Goal: Transaction & Acquisition: Purchase product/service

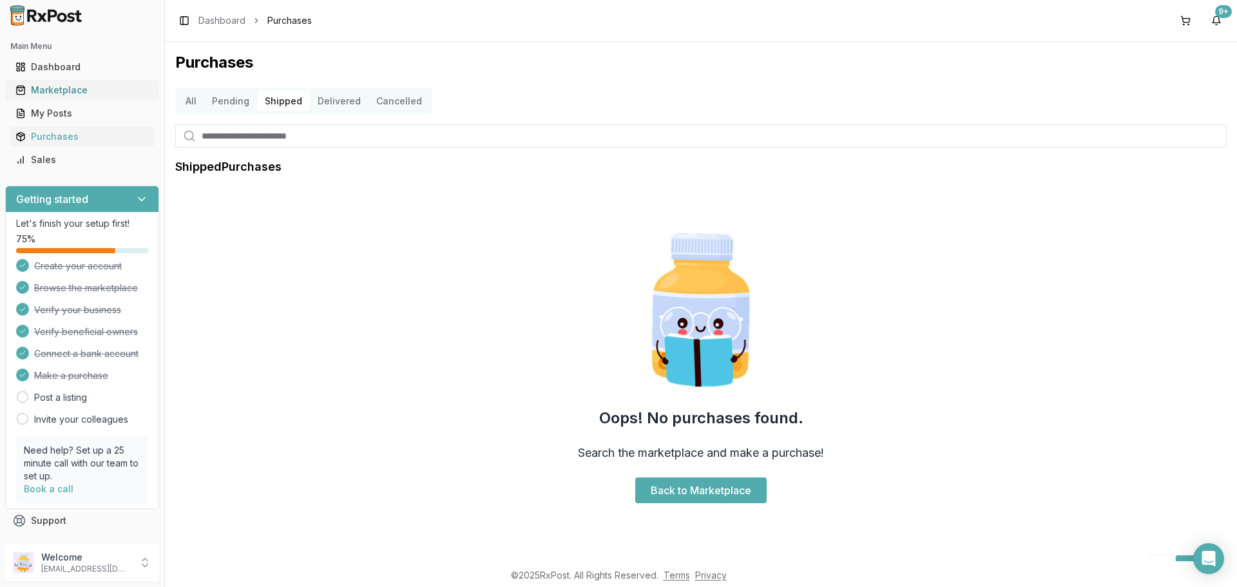
click at [44, 85] on div "Marketplace" at bounding box center [81, 90] width 133 height 13
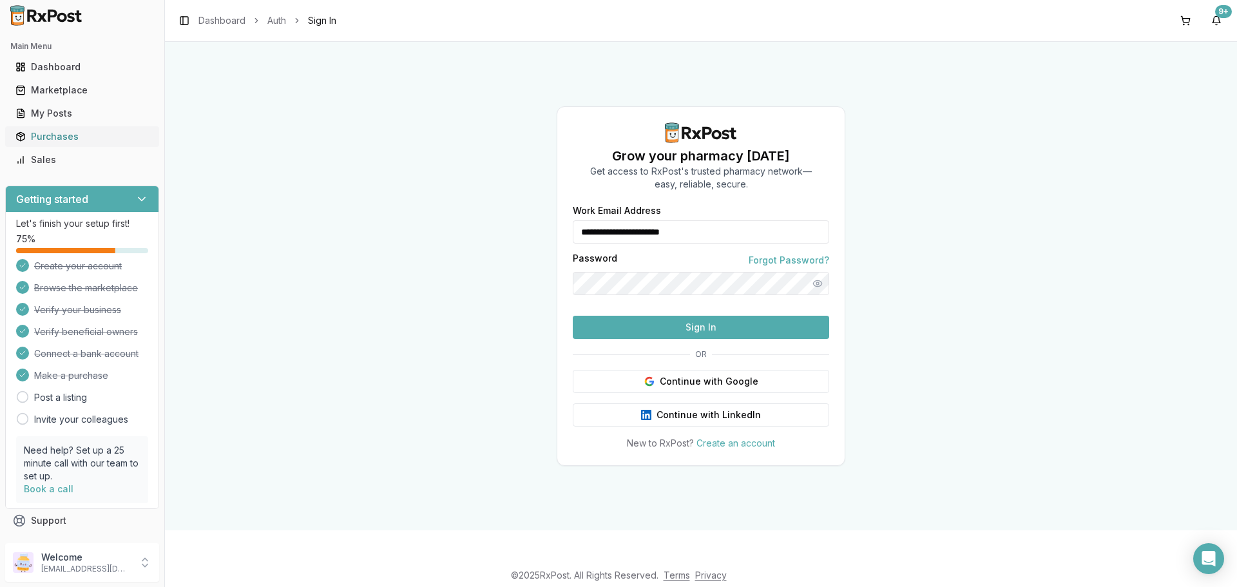
click at [42, 133] on div "Purchases" at bounding box center [81, 136] width 133 height 13
click at [636, 339] on button "Sign In" at bounding box center [701, 327] width 256 height 23
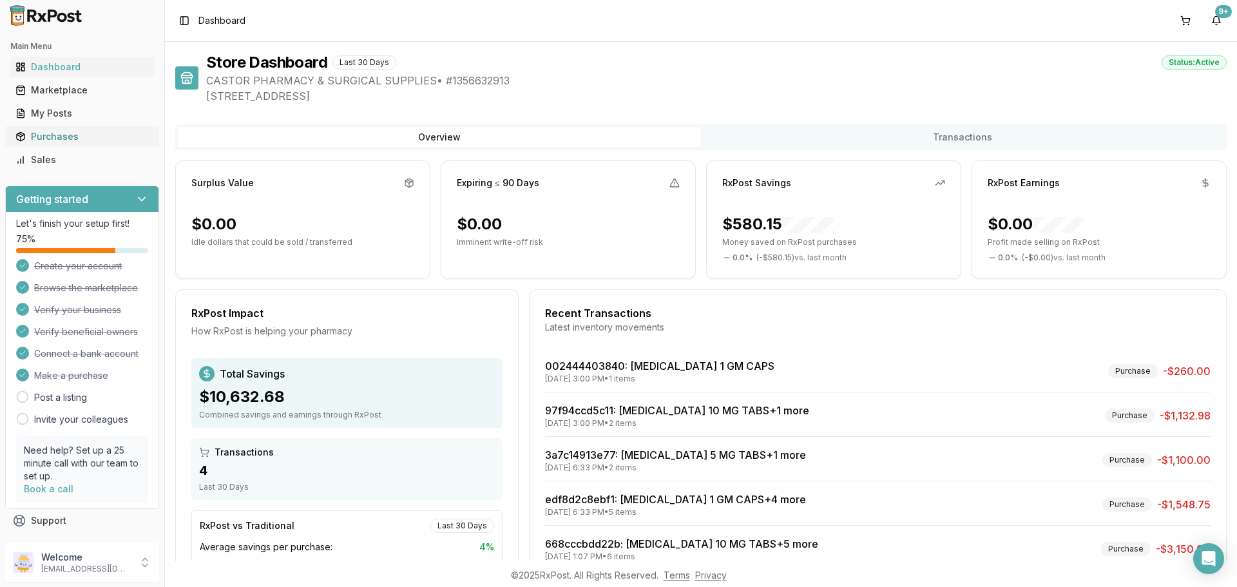
click at [59, 133] on div "Purchases" at bounding box center [81, 136] width 133 height 13
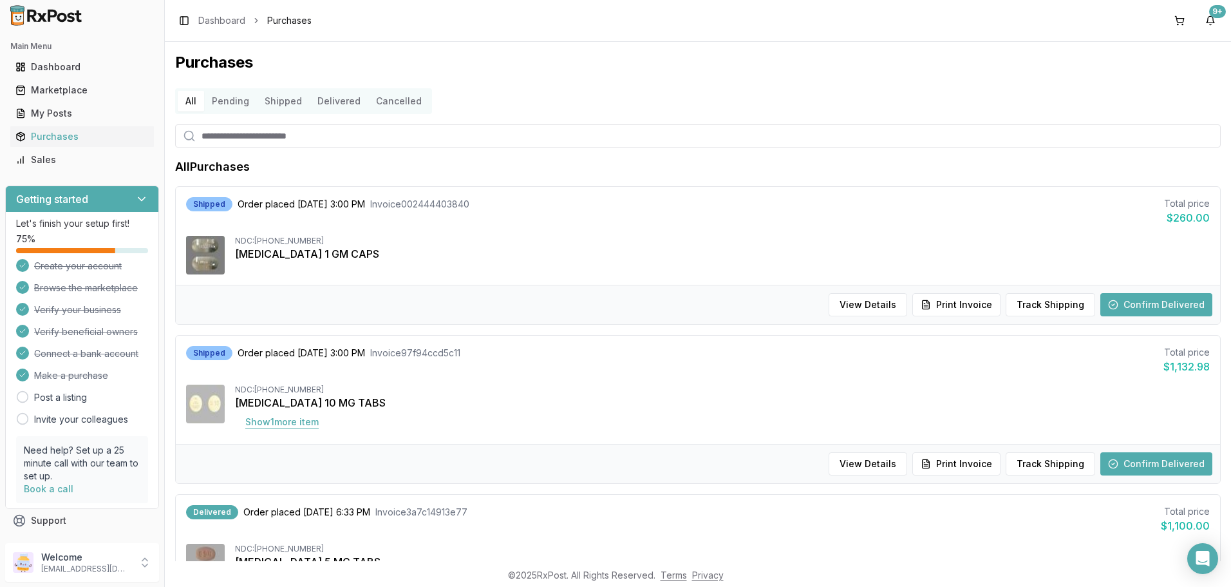
click at [303, 419] on button "Show 1 more item" at bounding box center [282, 421] width 94 height 23
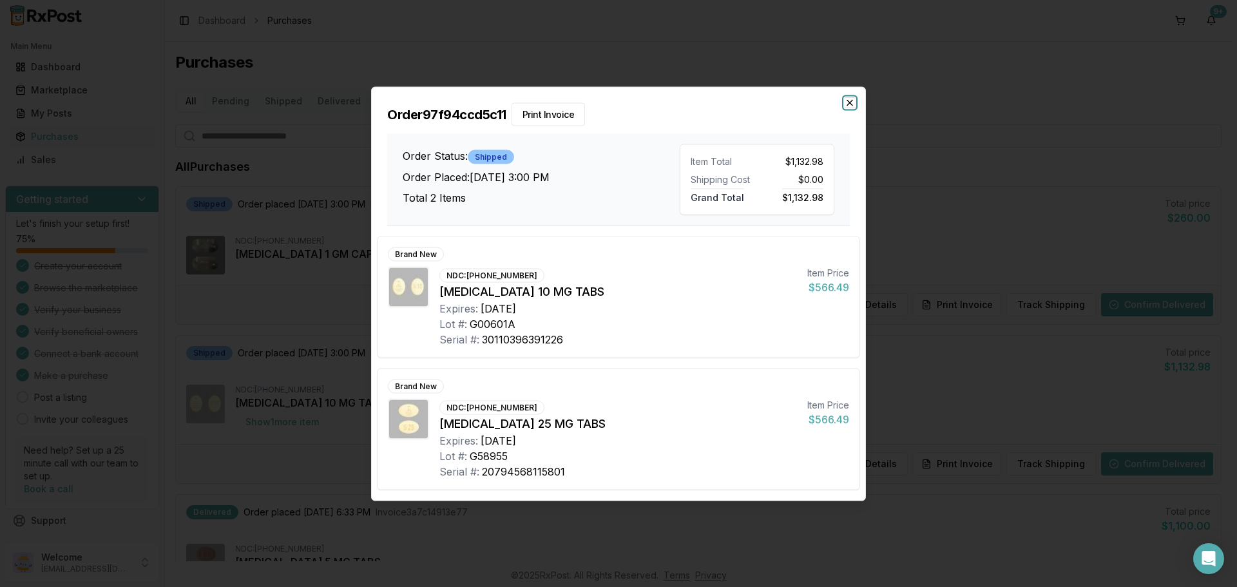
click at [849, 105] on icon "button" at bounding box center [849, 102] width 10 height 10
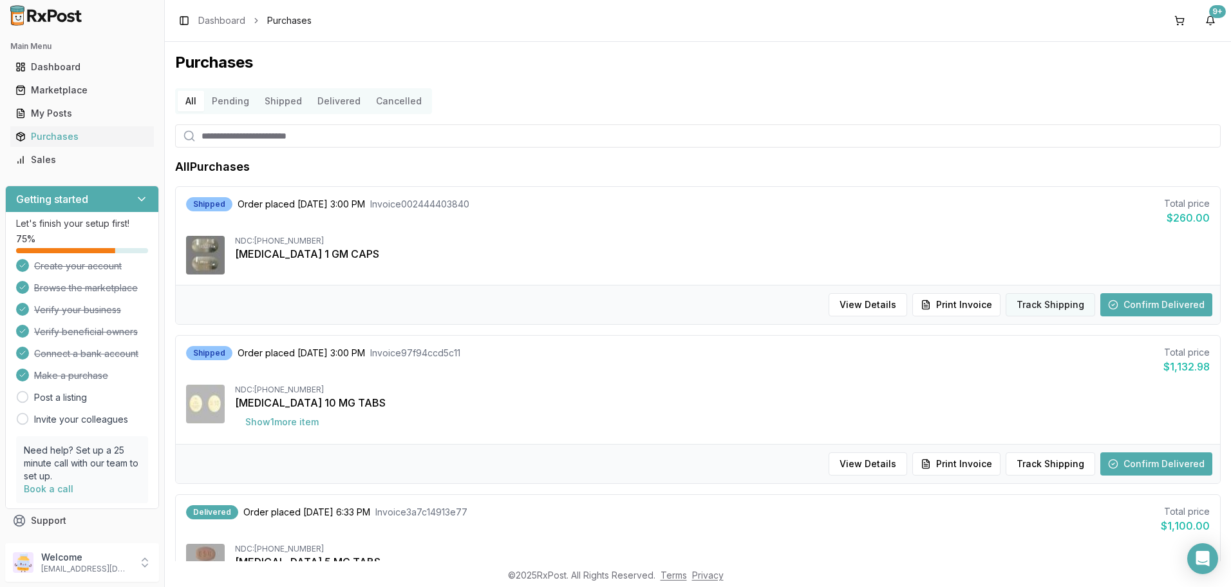
click at [1066, 301] on button "Track Shipping" at bounding box center [1051, 304] width 90 height 23
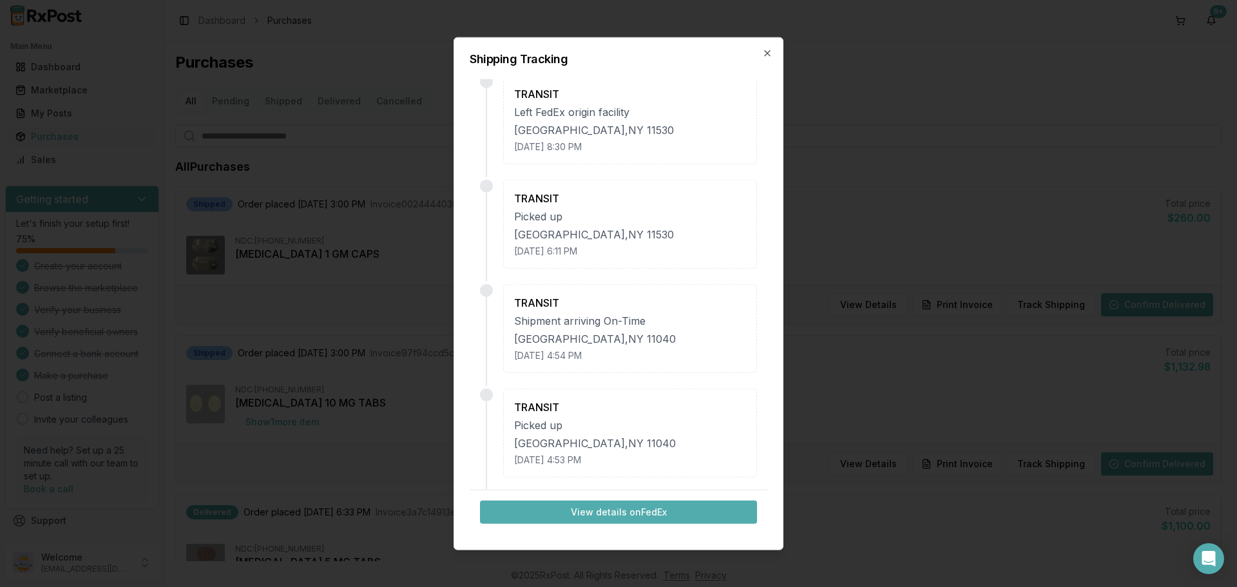
scroll to position [671, 0]
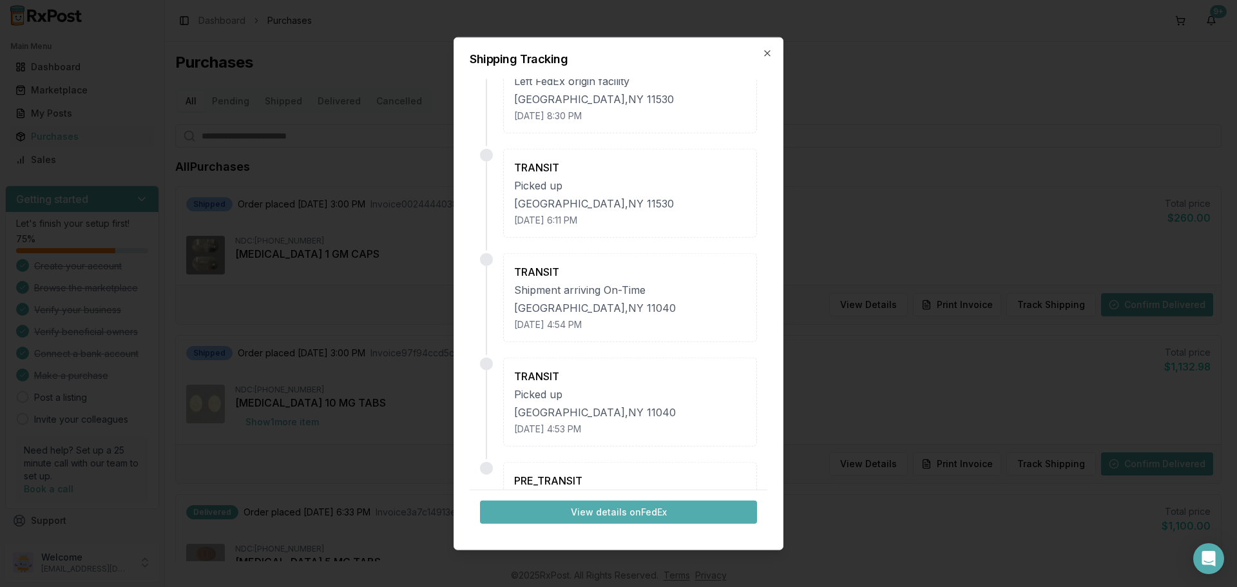
drag, startPoint x: 761, startPoint y: 424, endPoint x: 777, endPoint y: 479, distance: 57.5
click at [777, 479] on div "Shipping Tracking TRANSIT At destination sort facility [GEOGRAPHIC_DATA] , [GEO…" at bounding box center [618, 293] width 330 height 513
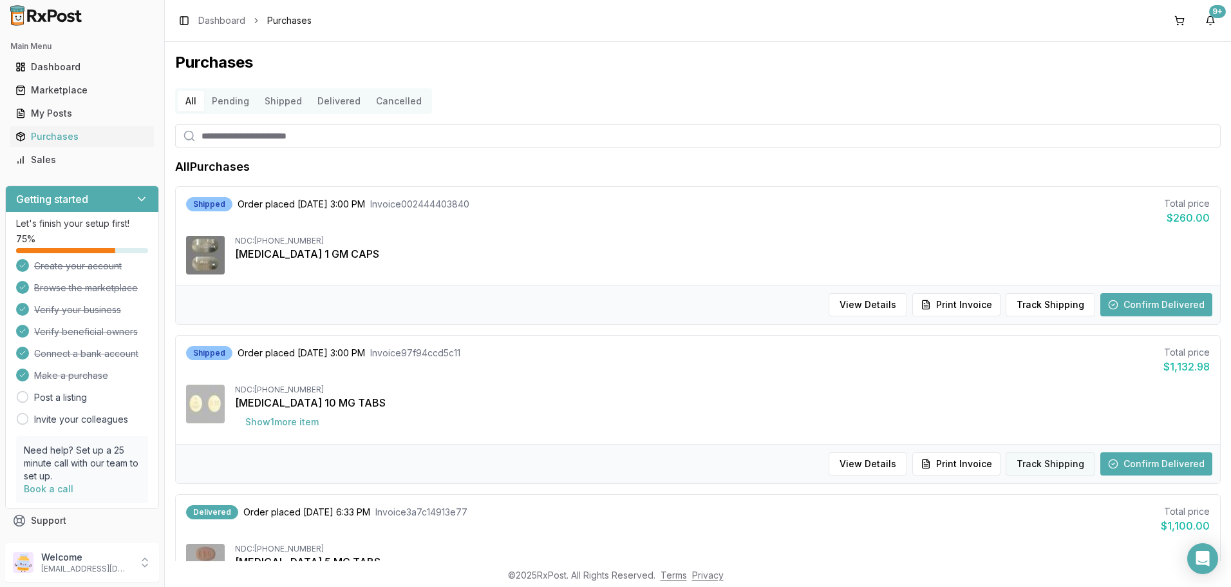
click at [1032, 462] on button "Track Shipping" at bounding box center [1051, 463] width 90 height 23
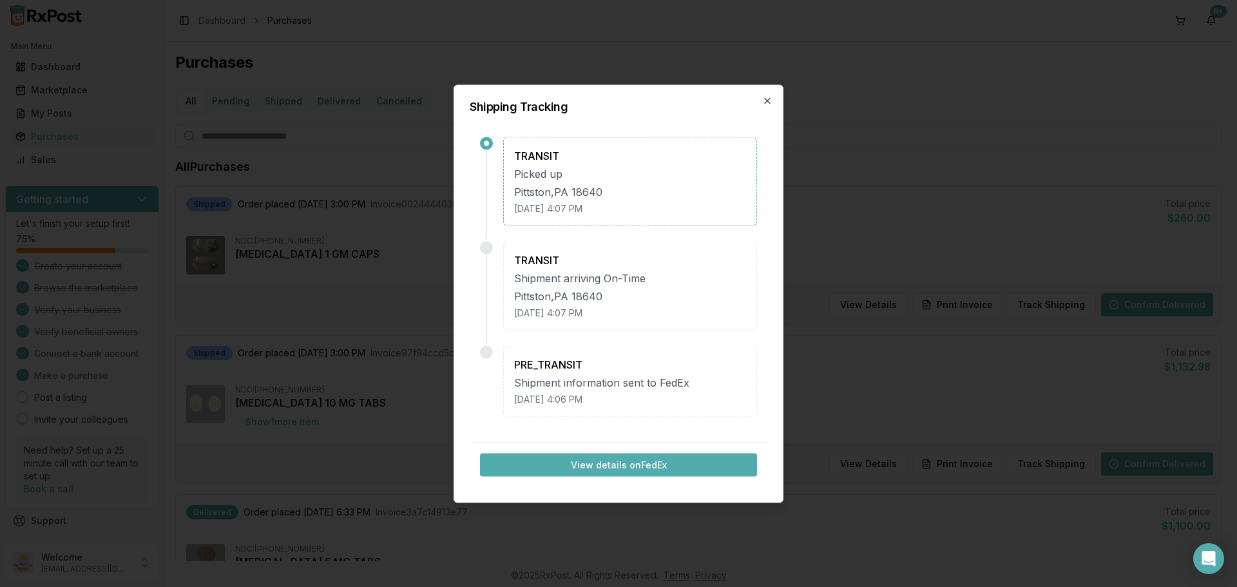
click at [637, 466] on button "View details on FedEx" at bounding box center [618, 464] width 277 height 23
click at [765, 95] on div "Shipping Tracking TRANSIT Picked up [GEOGRAPHIC_DATA] , [GEOGRAPHIC_DATA] 18640…" at bounding box center [618, 293] width 330 height 418
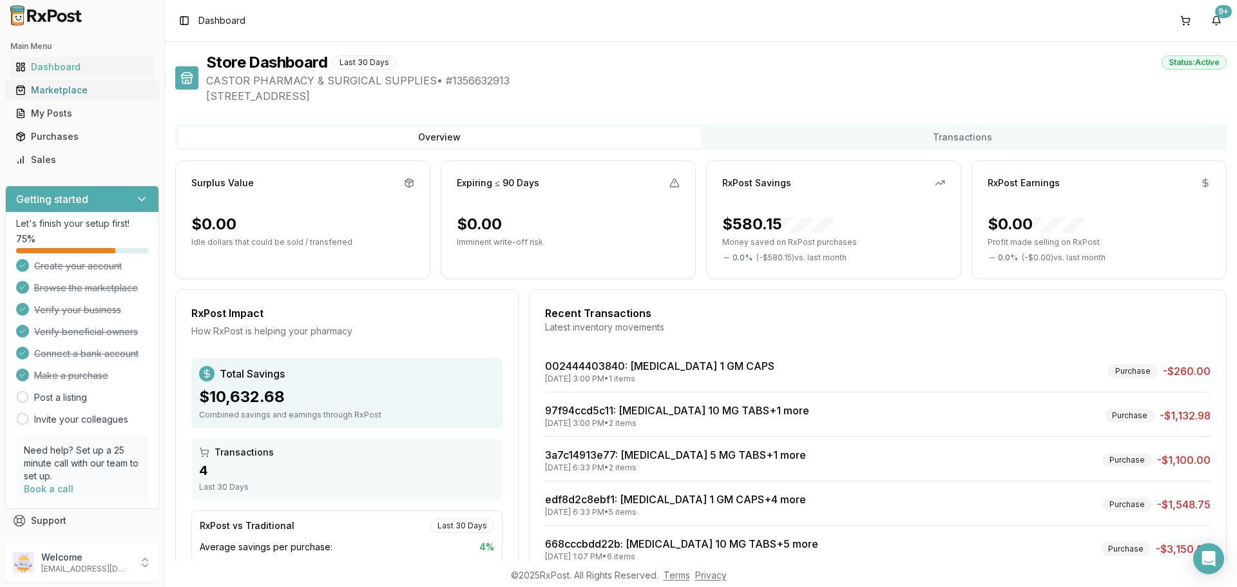
click at [59, 89] on div "Marketplace" at bounding box center [81, 90] width 133 height 13
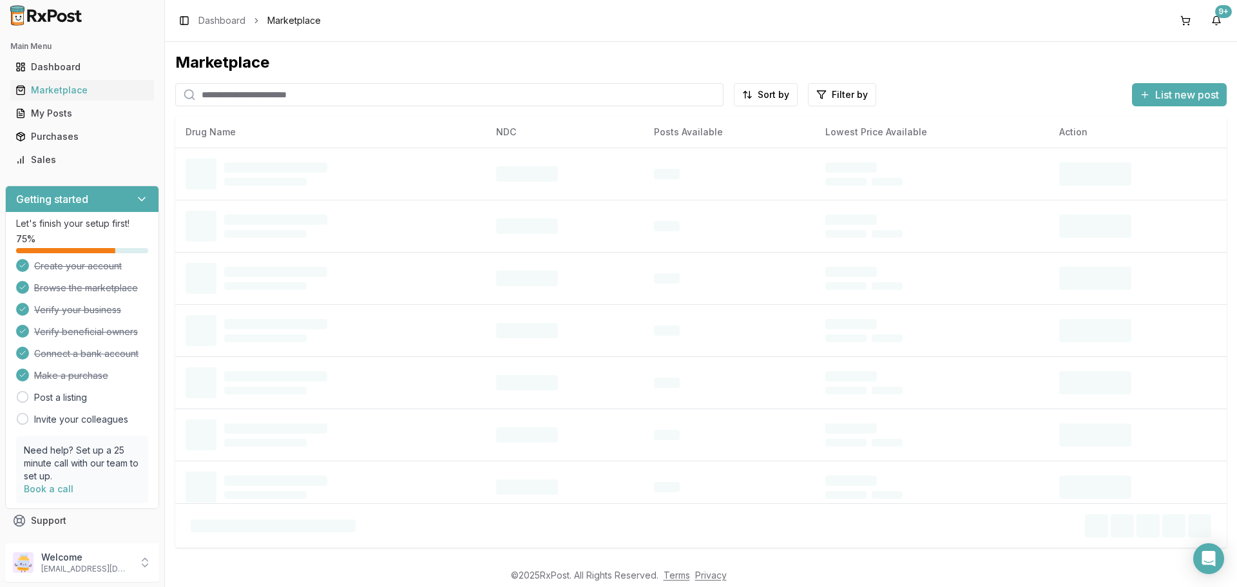
click at [213, 95] on input "search" at bounding box center [449, 94] width 548 height 23
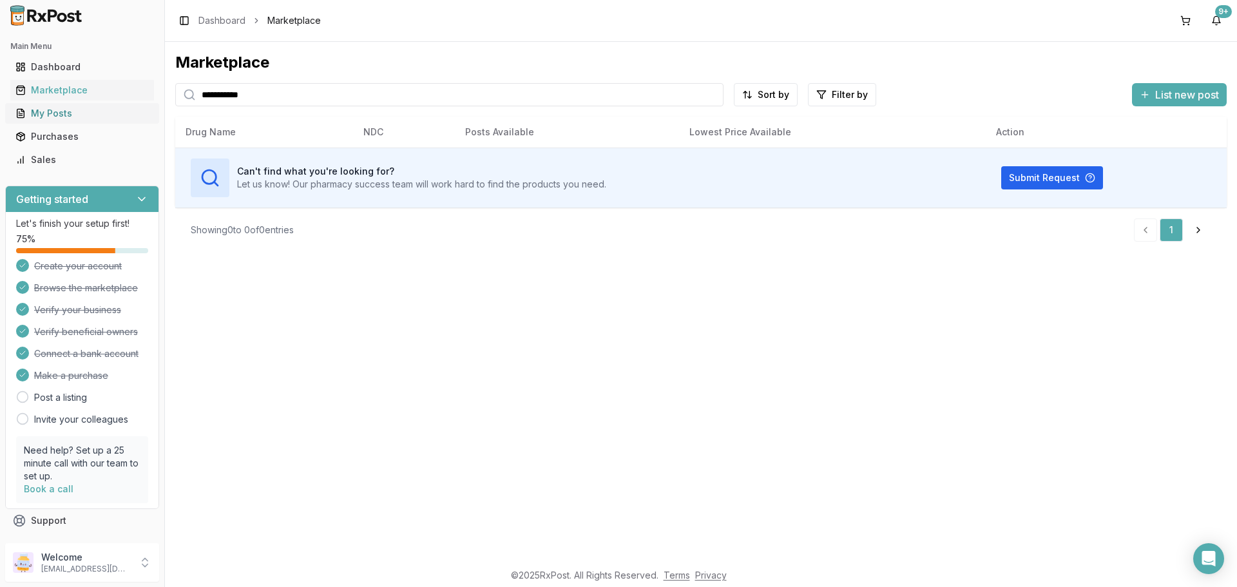
drag, startPoint x: 329, startPoint y: 84, endPoint x: 122, endPoint y: 109, distance: 209.0
click at [122, 109] on div "**********" at bounding box center [618, 293] width 1237 height 587
type input "*******"
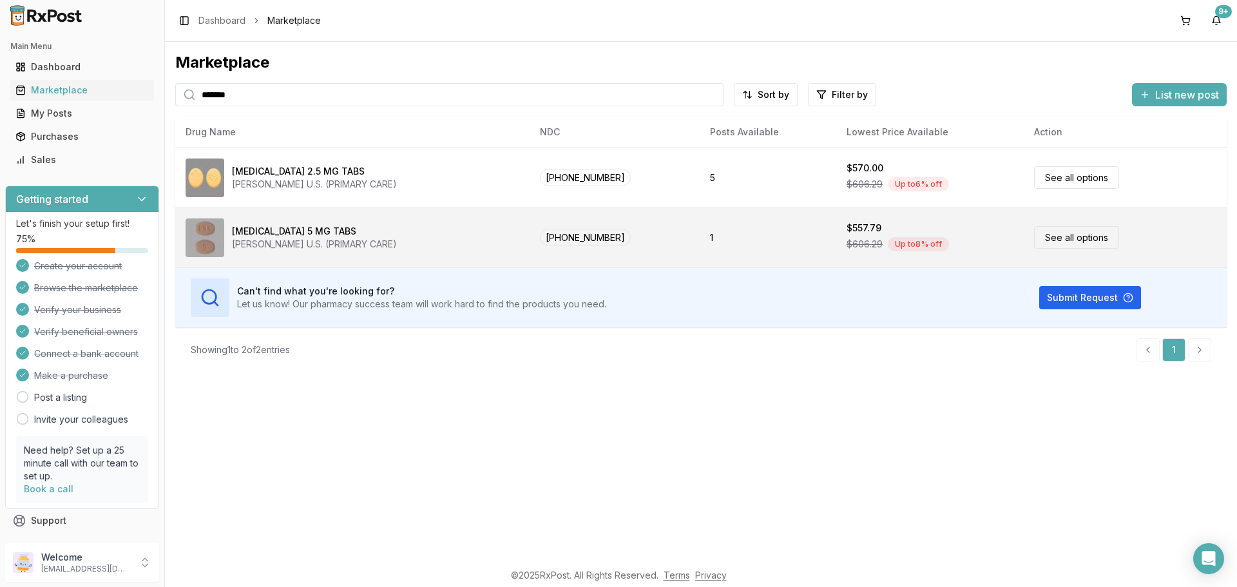
click at [1061, 236] on link "See all options" at bounding box center [1076, 237] width 85 height 23
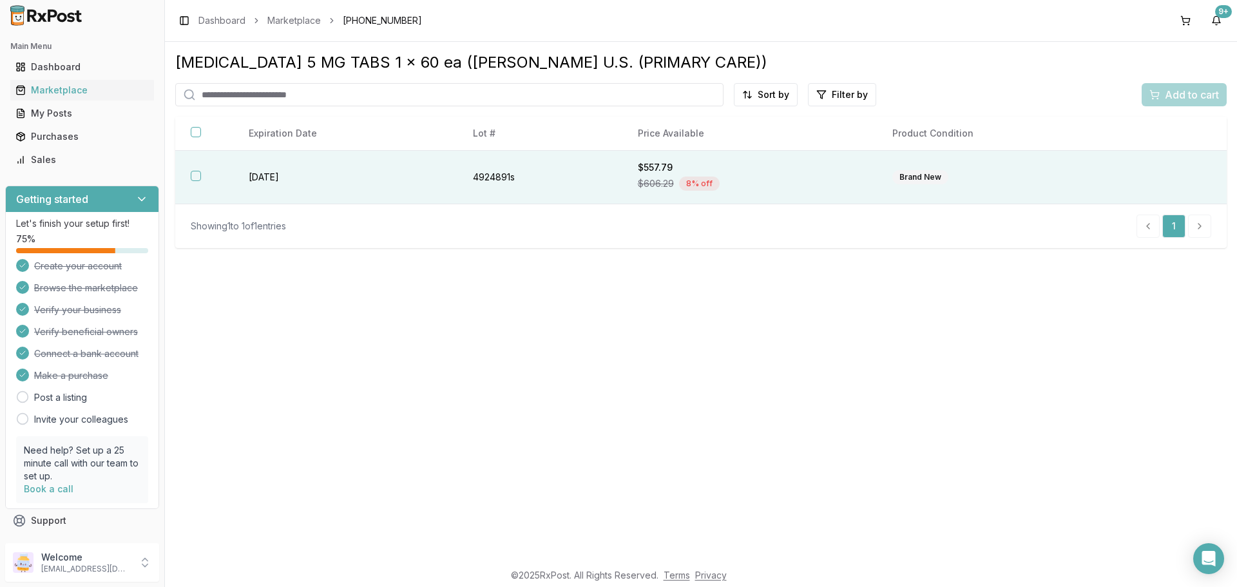
click at [198, 170] on th at bounding box center [204, 177] width 58 height 53
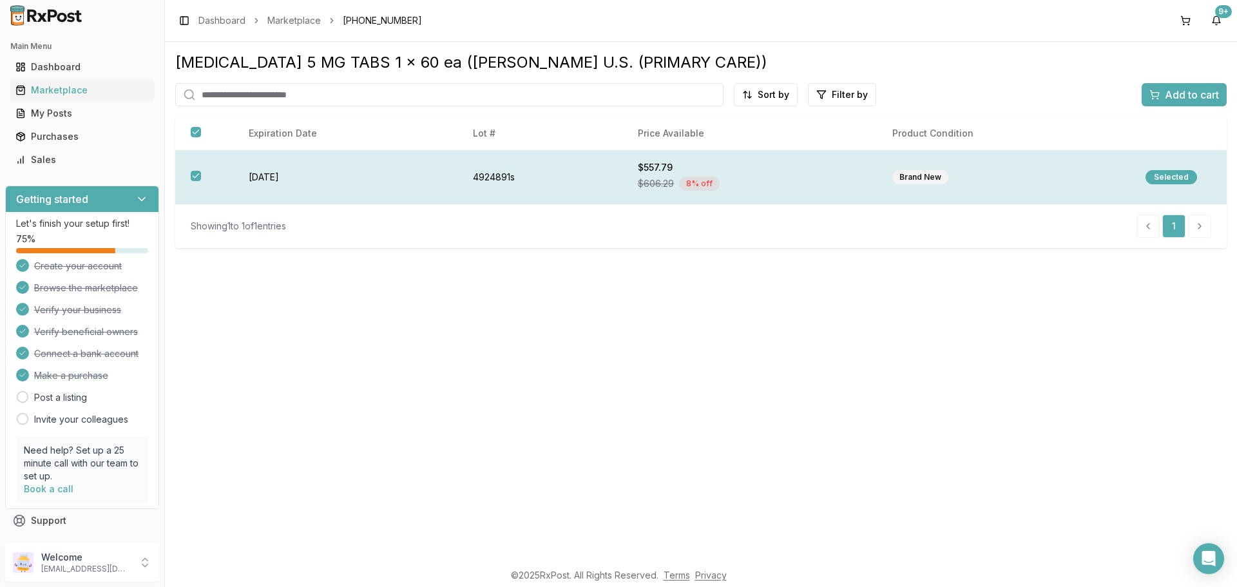
click at [1159, 179] on div "Selected" at bounding box center [1171, 177] width 52 height 14
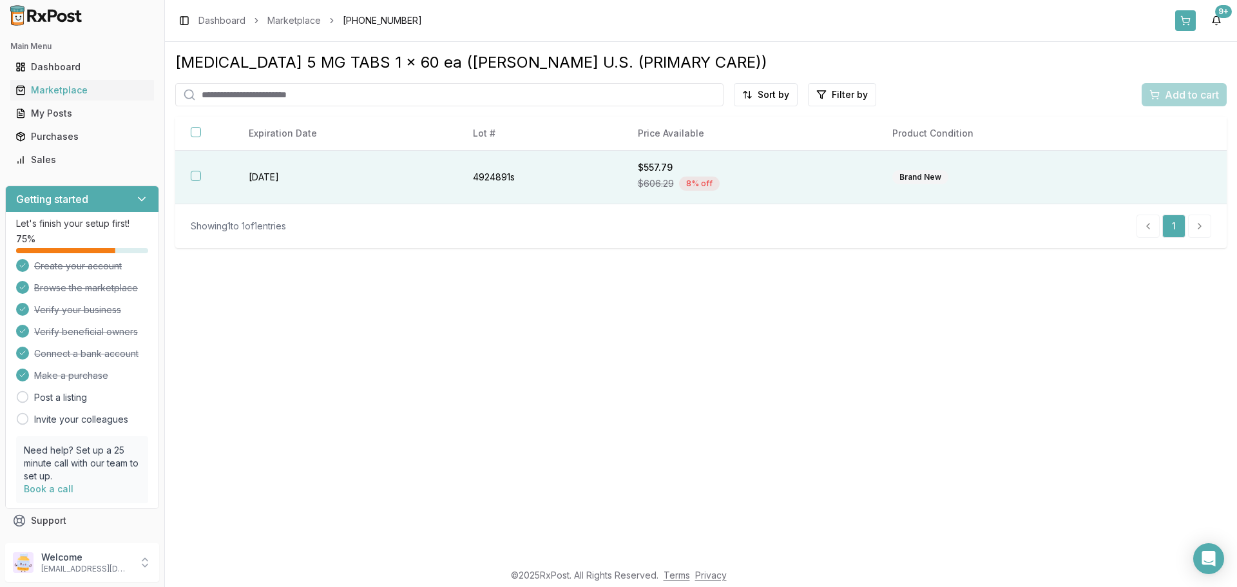
click at [1181, 21] on button at bounding box center [1185, 20] width 21 height 21
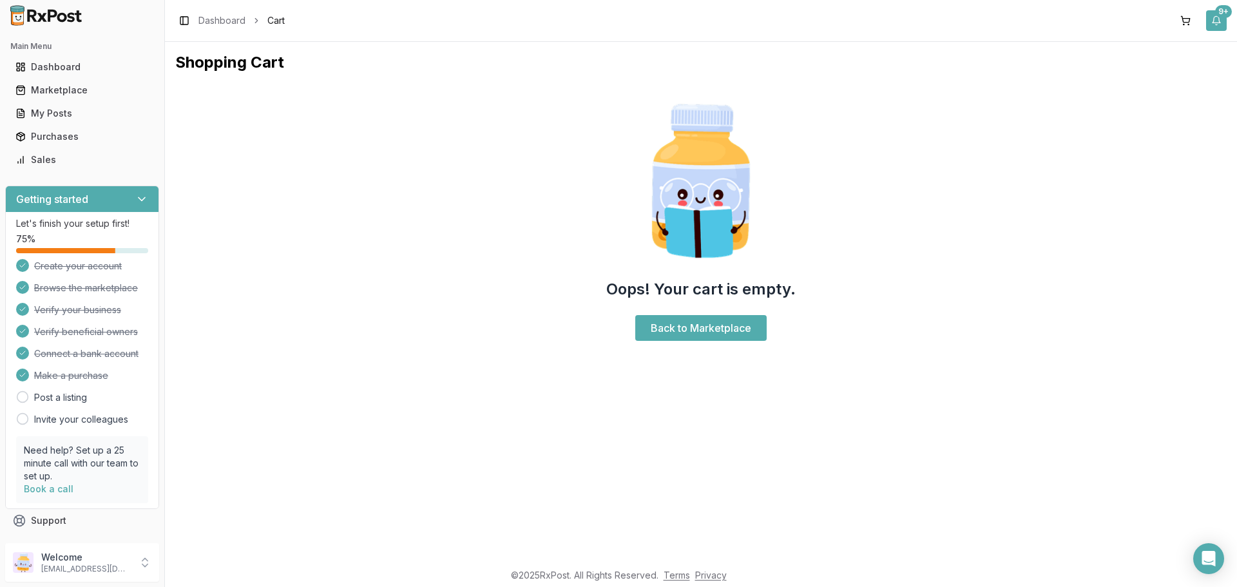
click at [1216, 24] on button "9+" at bounding box center [1216, 20] width 21 height 21
click at [56, 86] on div "Marketplace" at bounding box center [81, 90] width 133 height 13
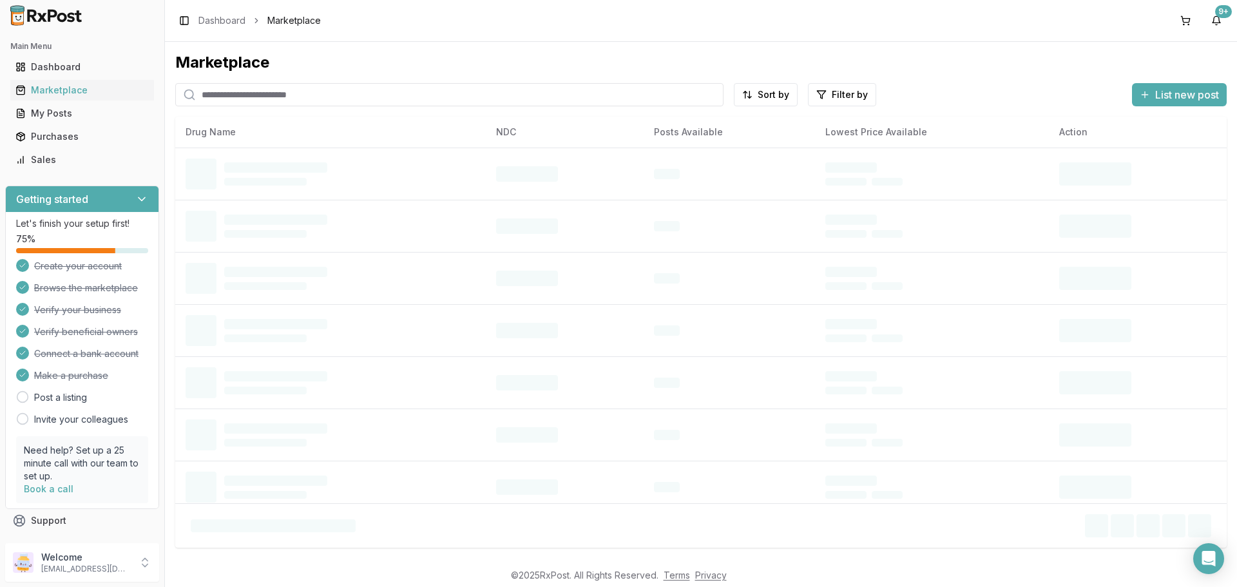
click at [242, 96] on input "search" at bounding box center [449, 94] width 548 height 23
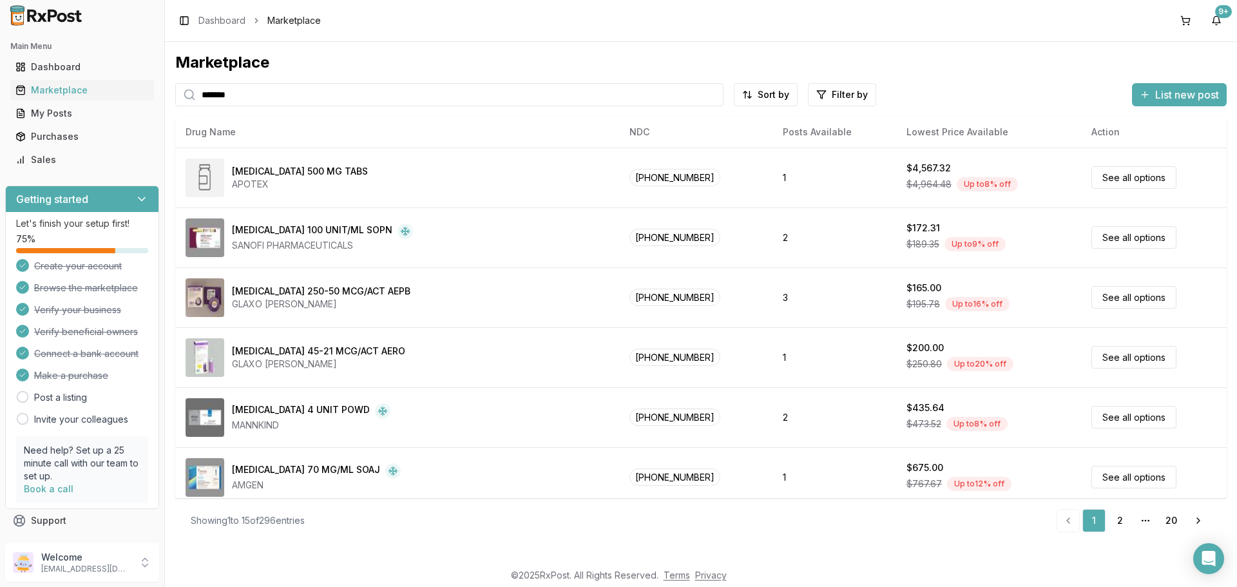
type input "*******"
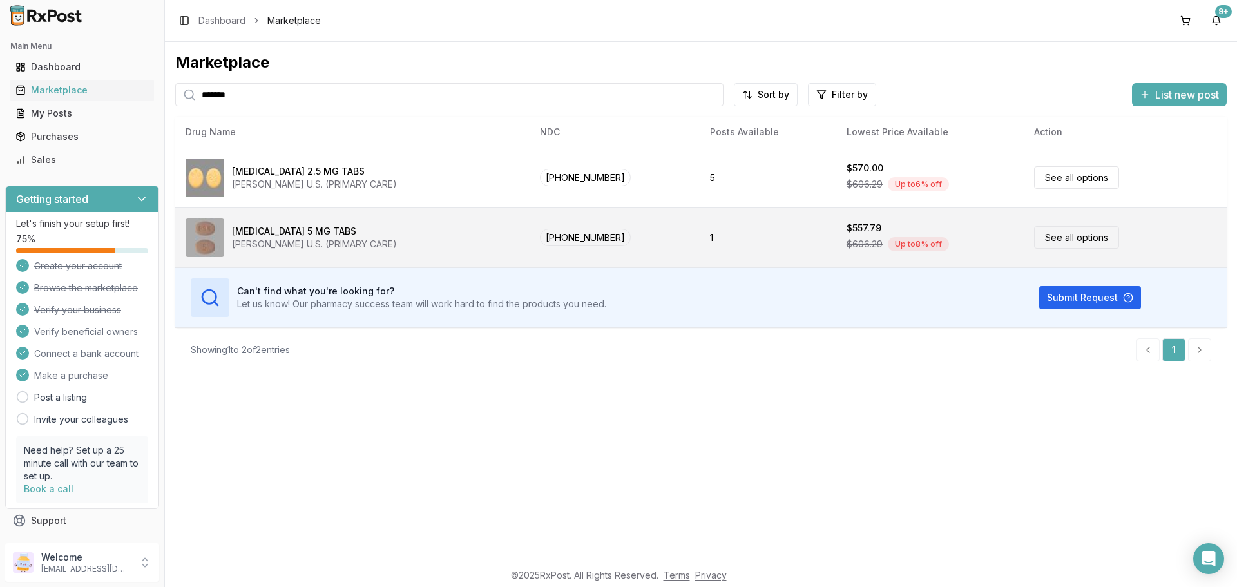
click at [1064, 237] on link "See all options" at bounding box center [1076, 237] width 85 height 23
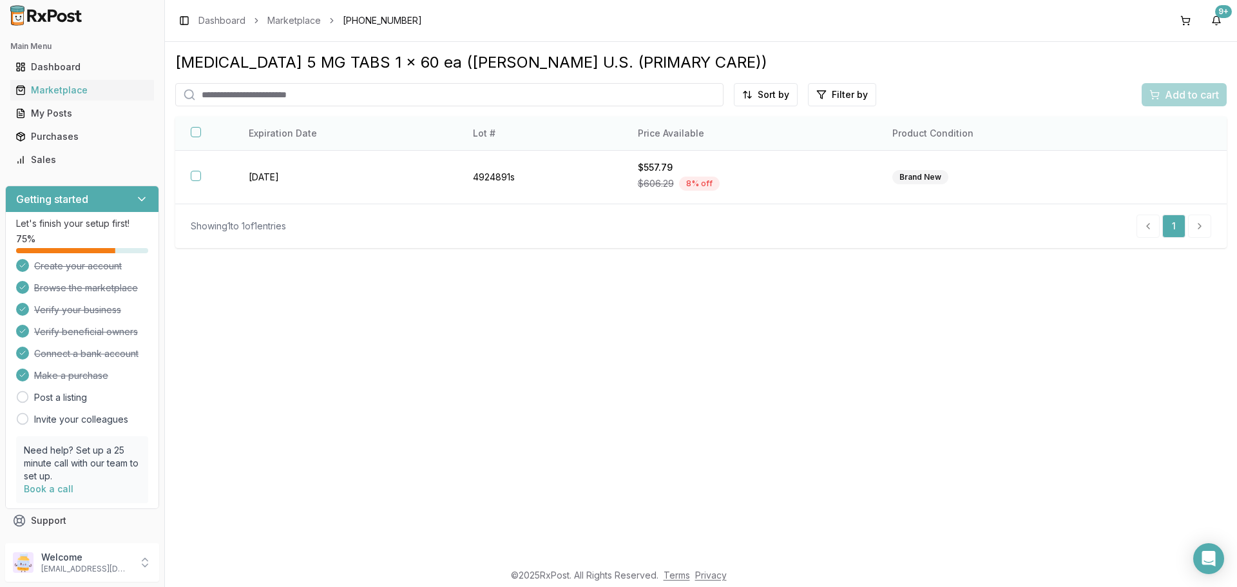
click at [195, 129] on button "button" at bounding box center [196, 132] width 10 height 10
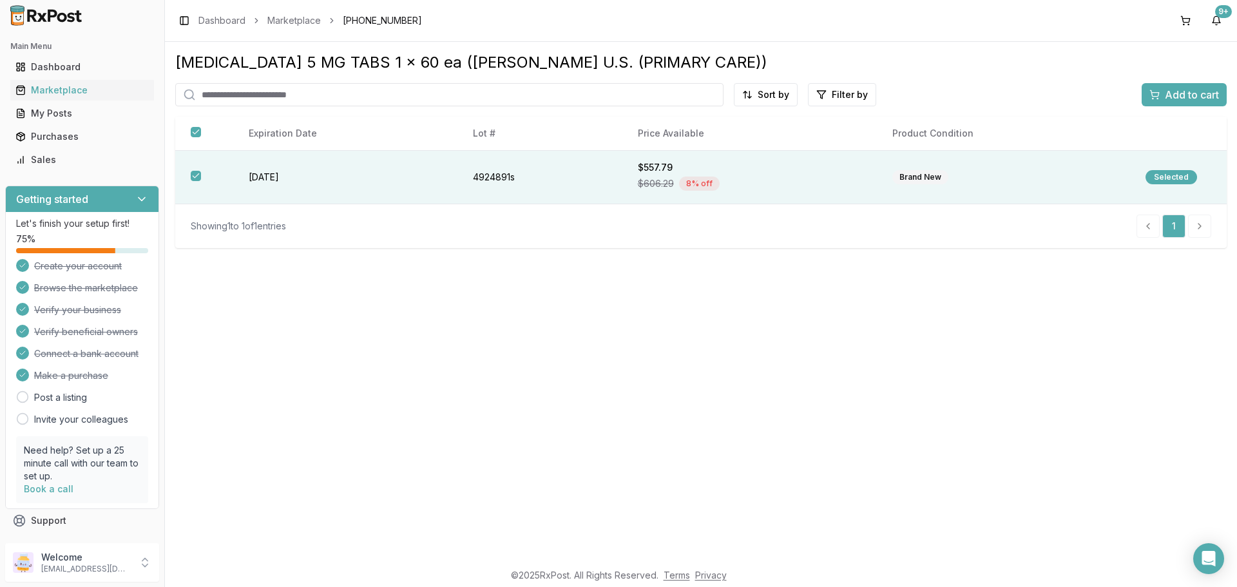
click at [1195, 89] on span "Add to cart" at bounding box center [1191, 94] width 54 height 15
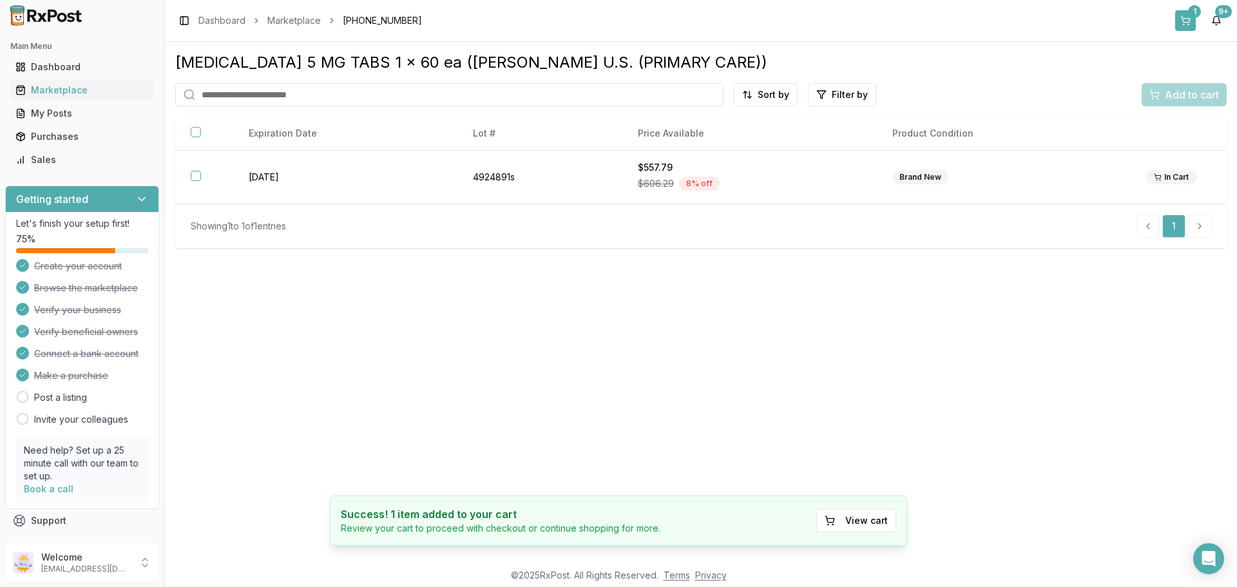
click at [1182, 23] on button "1" at bounding box center [1185, 20] width 21 height 21
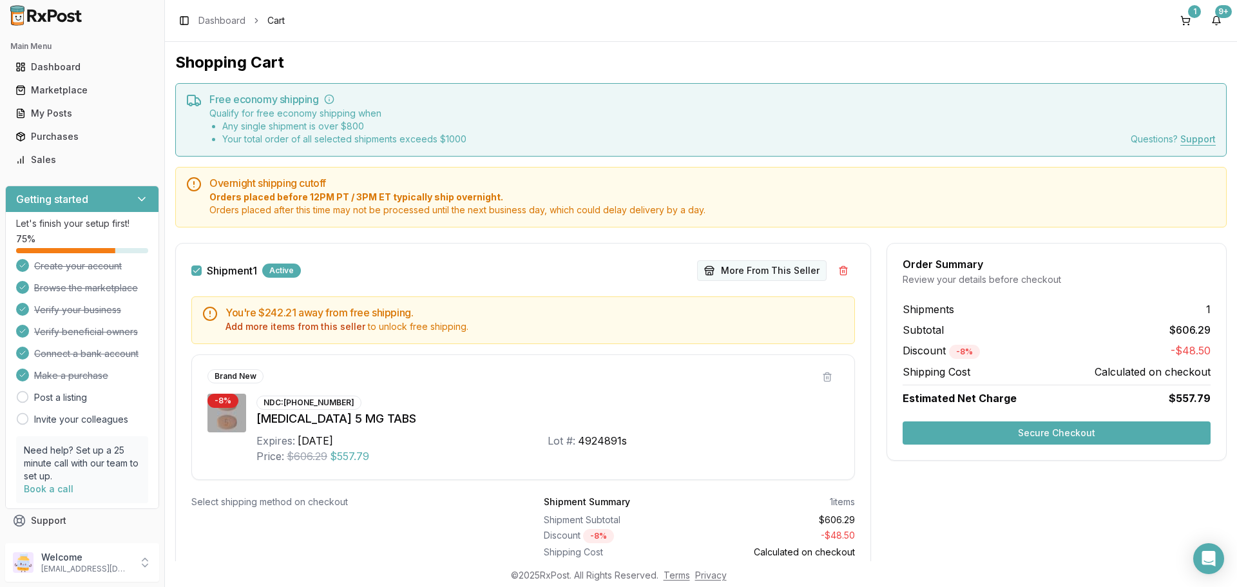
click at [768, 269] on button "More From This Seller" at bounding box center [761, 270] width 129 height 21
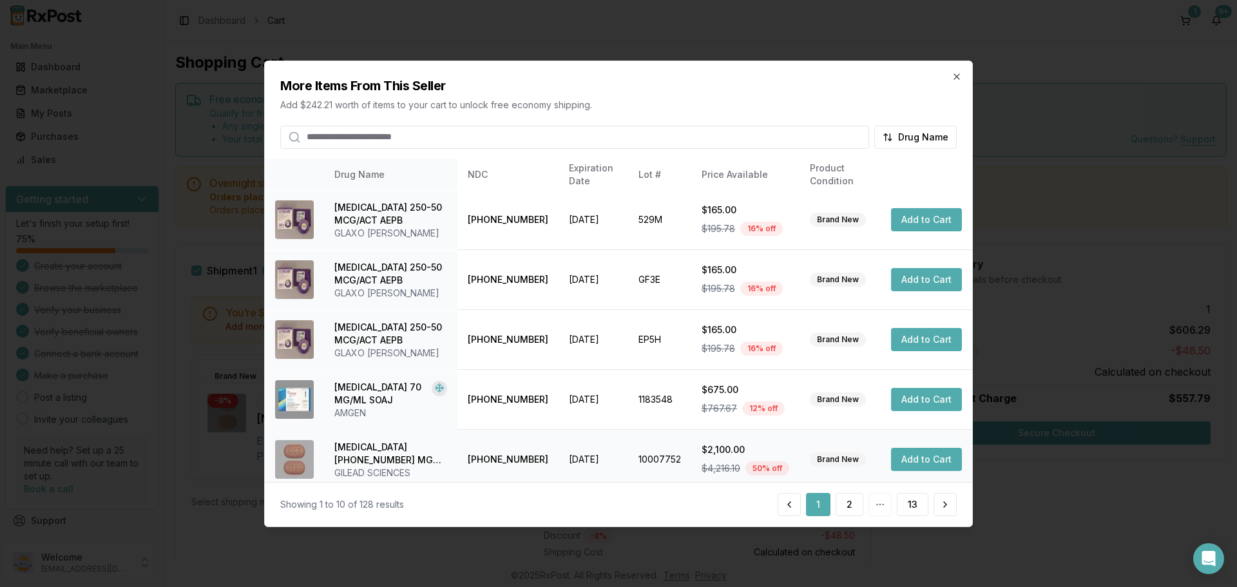
scroll to position [307, 0]
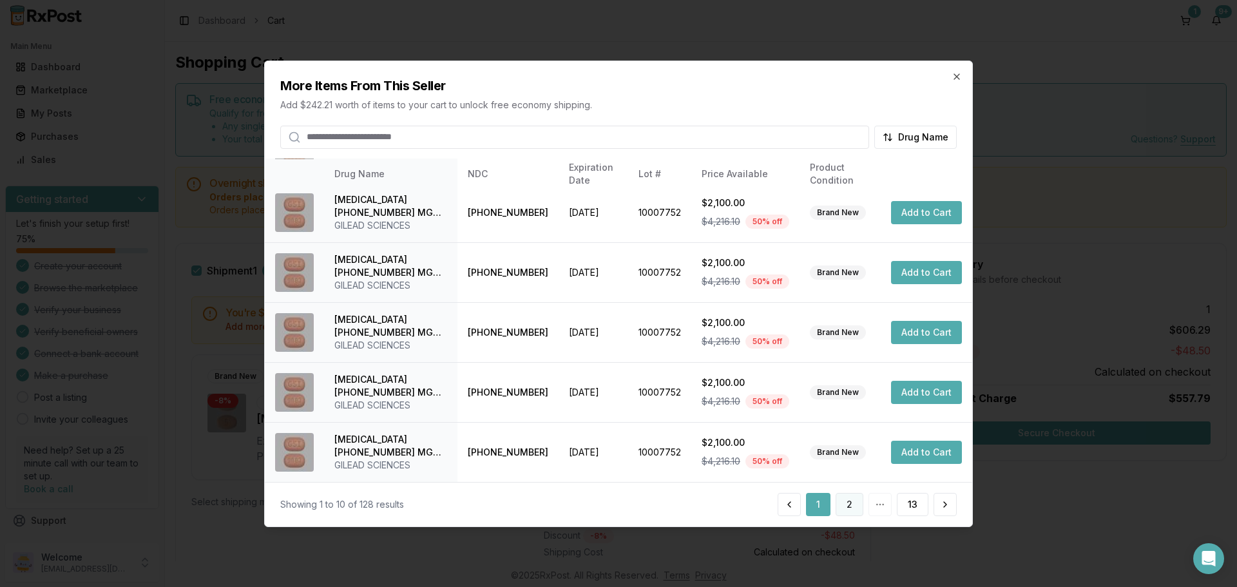
click at [851, 505] on button "2" at bounding box center [849, 504] width 28 height 23
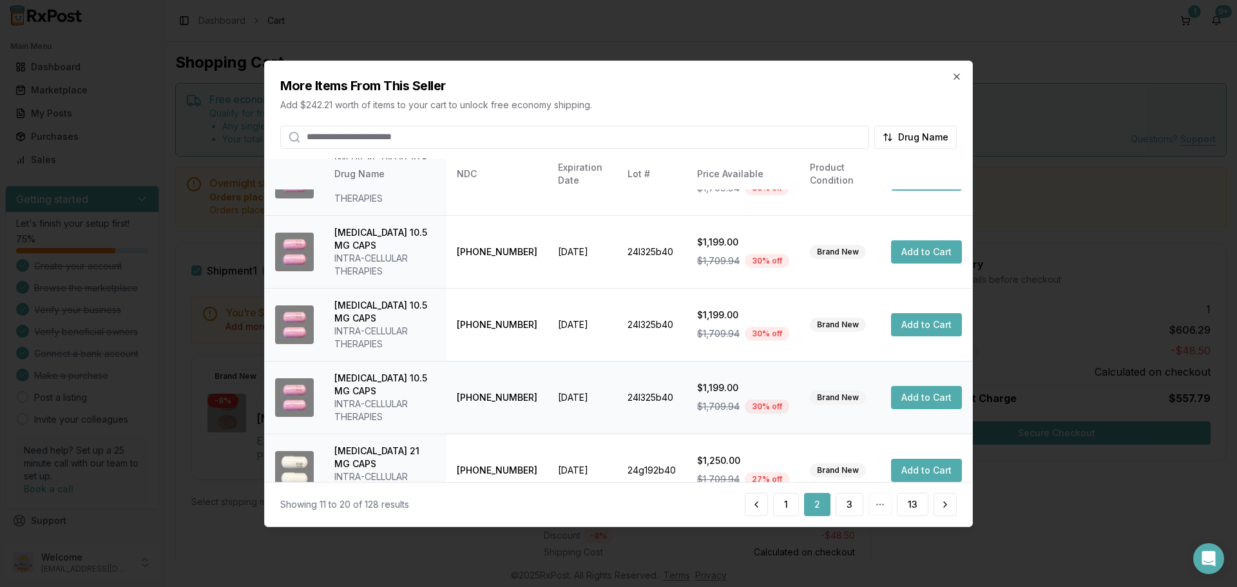
scroll to position [358, 0]
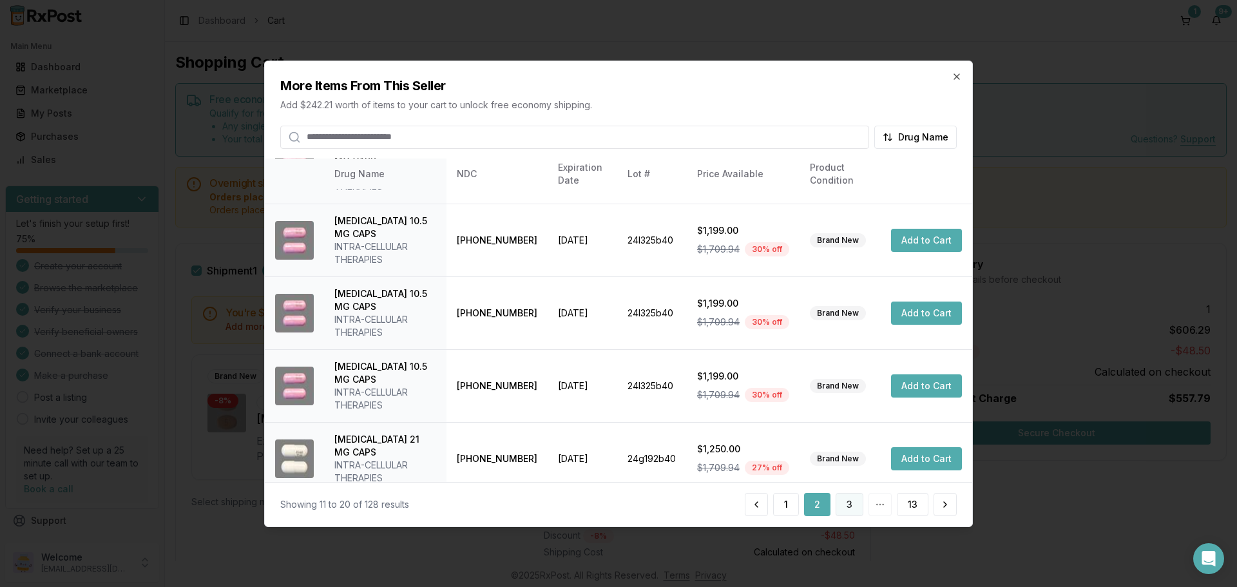
click at [853, 504] on button "3" at bounding box center [849, 504] width 28 height 23
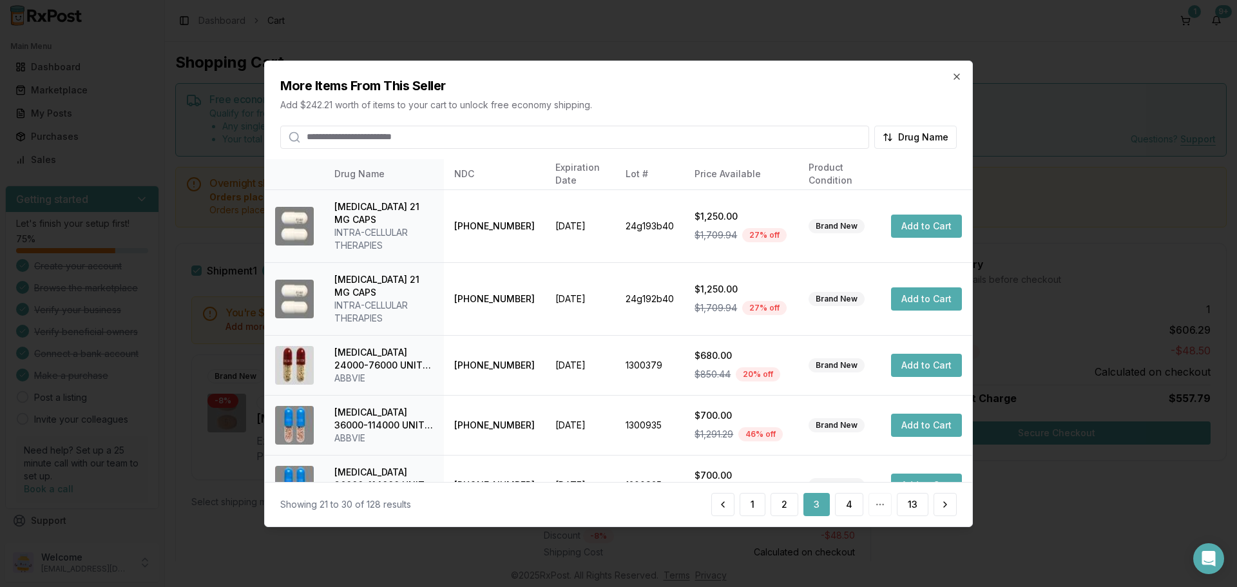
click at [470, 138] on input "search" at bounding box center [574, 136] width 589 height 23
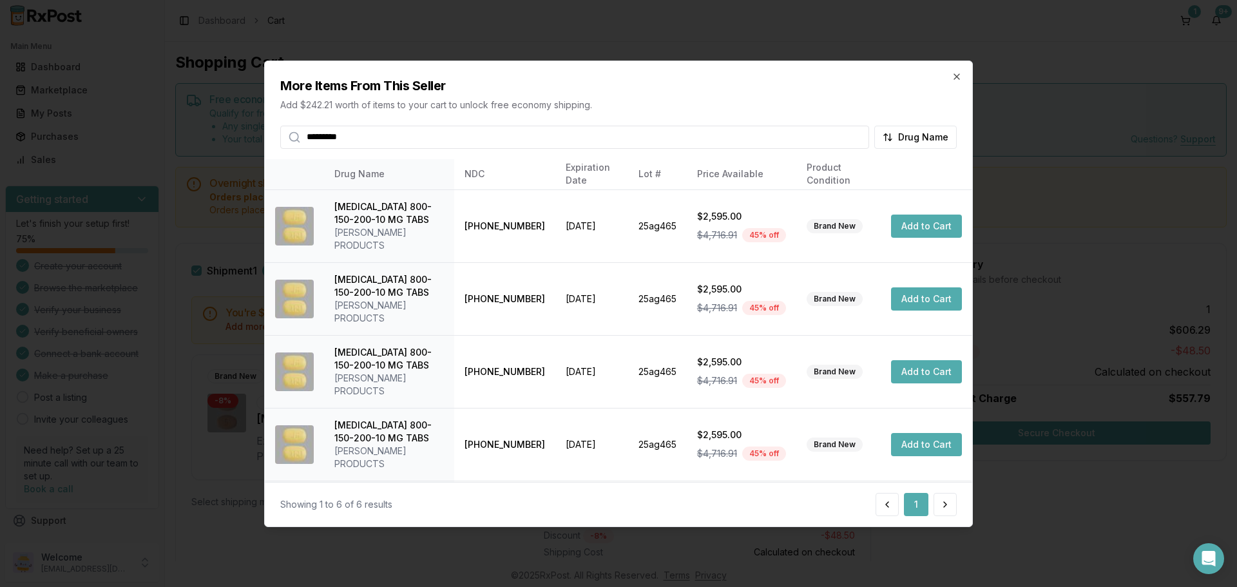
type input "*********"
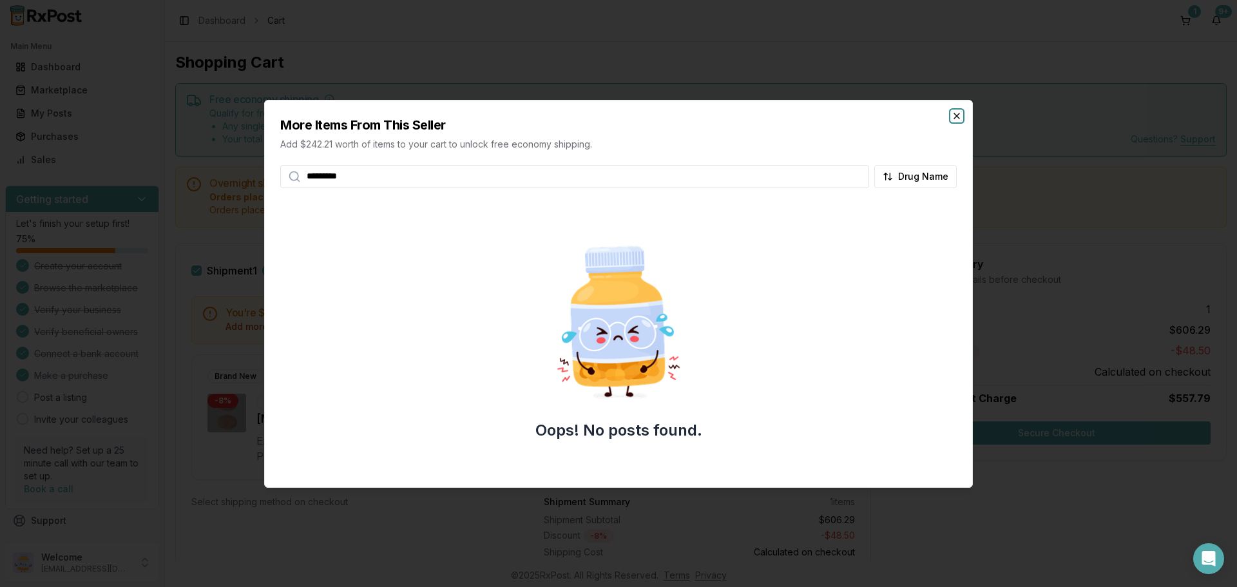
click at [956, 113] on icon "button" at bounding box center [956, 116] width 10 height 10
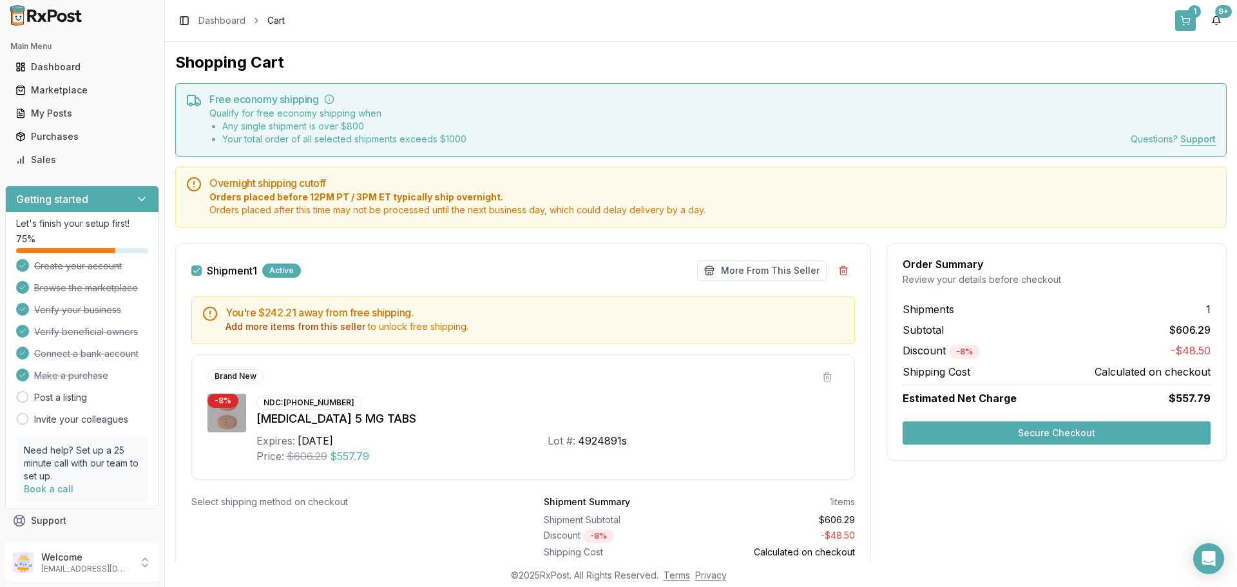
click at [1183, 23] on button "1" at bounding box center [1185, 20] width 21 height 21
